Goal: Find specific page/section: Find specific page/section

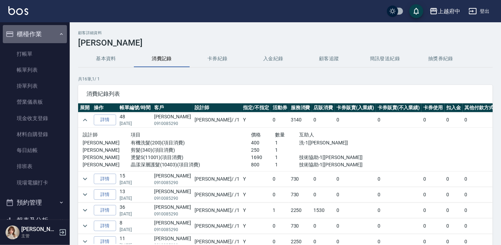
click at [59, 33] on icon "button" at bounding box center [62, 34] width 6 height 6
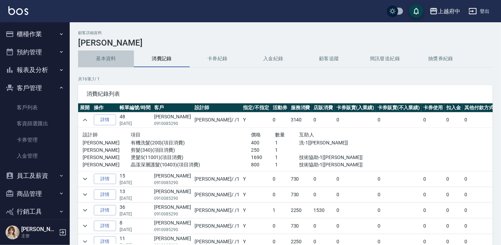
click at [107, 56] on button "基本資料" at bounding box center [106, 59] width 56 height 17
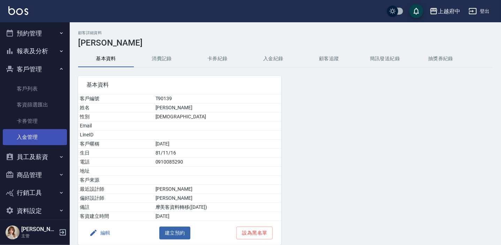
scroll to position [27, 0]
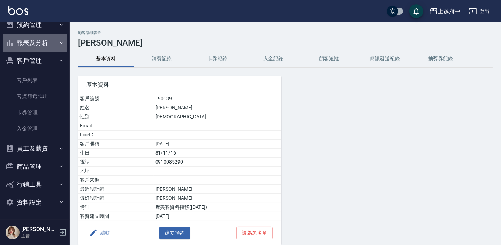
click at [59, 45] on icon "button" at bounding box center [62, 43] width 6 height 6
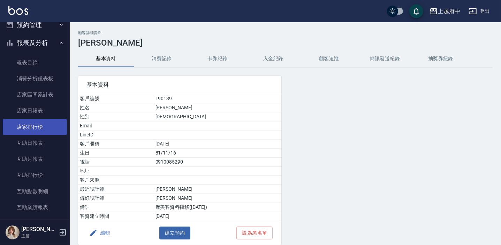
scroll to position [59, 0]
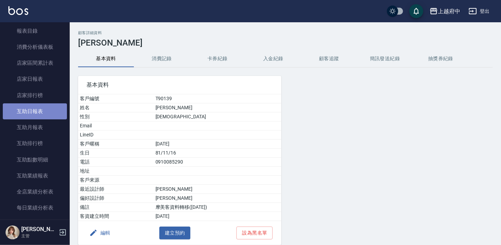
click at [49, 109] on link "互助日報表" at bounding box center [35, 112] width 64 height 16
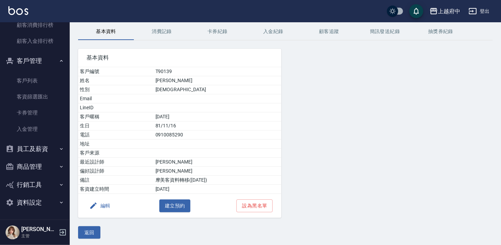
scroll to position [29, 0]
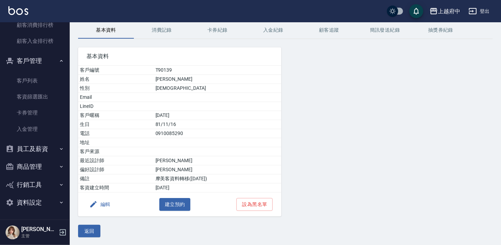
click at [164, 27] on button "消費記錄" at bounding box center [162, 30] width 56 height 17
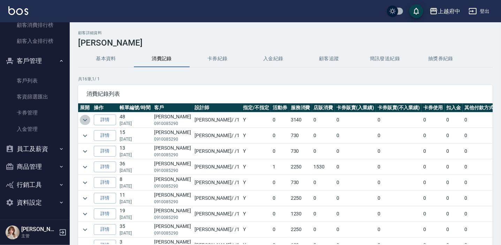
click at [87, 119] on icon "expand row" at bounding box center [85, 120] width 8 height 8
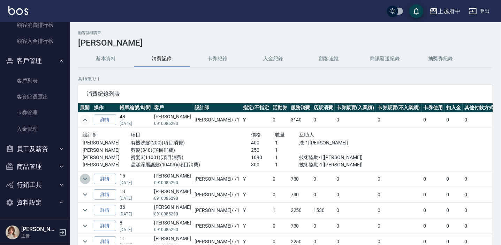
click at [85, 177] on icon "expand row" at bounding box center [85, 179] width 8 height 8
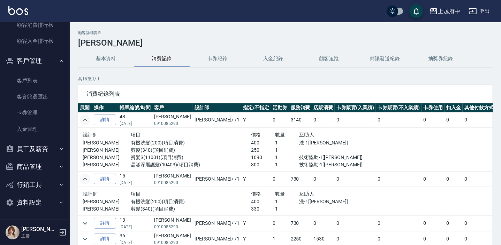
click at [86, 177] on icon "expand row" at bounding box center [85, 179] width 8 height 8
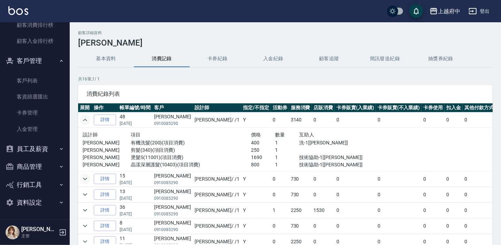
click at [110, 60] on button "基本資料" at bounding box center [106, 59] width 56 height 17
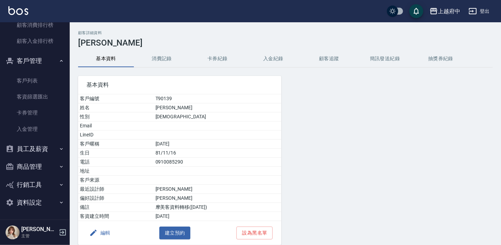
scroll to position [29, 0]
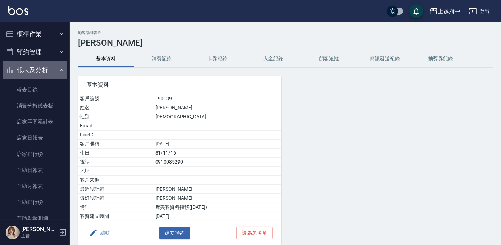
click at [60, 69] on icon "button" at bounding box center [62, 70] width 6 height 6
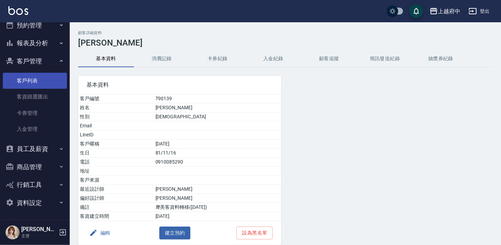
scroll to position [27, 0]
click at [37, 85] on link "客戶列表" at bounding box center [35, 81] width 64 height 16
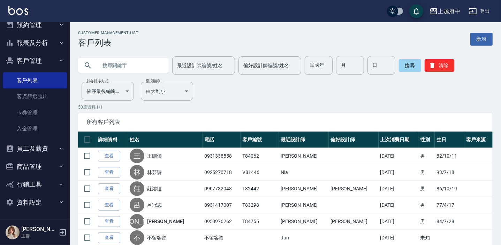
click at [119, 63] on input "text" at bounding box center [131, 65] width 66 height 19
type input "0928383892"
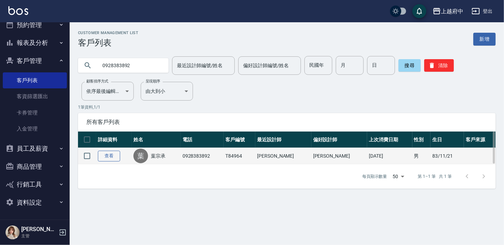
click at [115, 154] on link "查看" at bounding box center [109, 156] width 22 height 11
